Goal: Browse casually: Explore the website without a specific task or goal

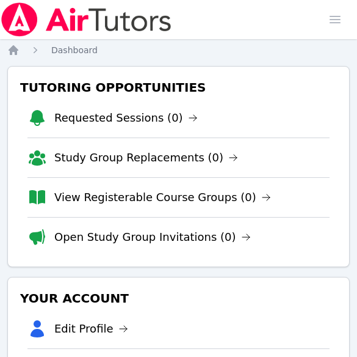
click at [252, 119] on li "Requested Sessions (0)" at bounding box center [178, 117] width 302 height 39
